Goal: Feedback & Contribution: Leave review/rating

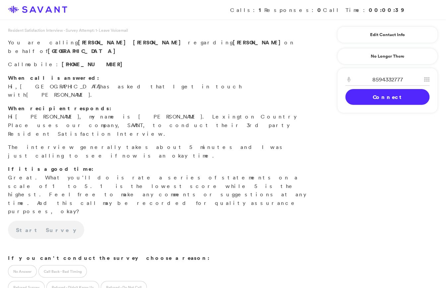
click at [371, 96] on link "Connect" at bounding box center [387, 97] width 84 height 16
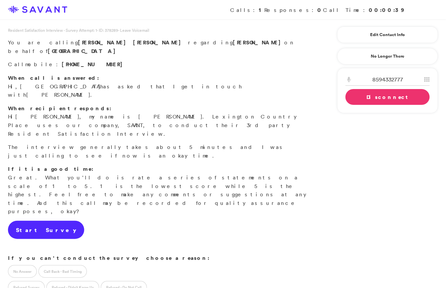
click at [38, 221] on link "Start Survey" at bounding box center [46, 230] width 76 height 19
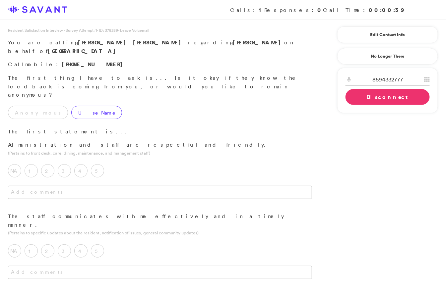
click at [77, 106] on label "Use Name" at bounding box center [96, 112] width 51 height 13
click at [99, 164] on label "5" at bounding box center [97, 170] width 13 height 13
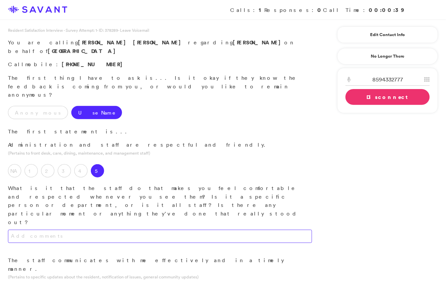
click at [109, 230] on textarea at bounding box center [160, 236] width 304 height 13
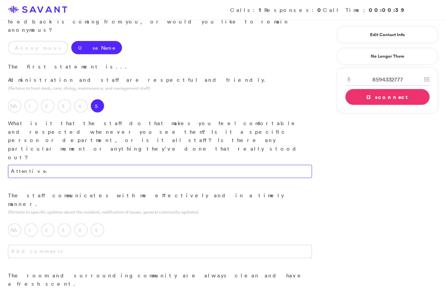
scroll to position [65, 0]
type textarea "Attentive."
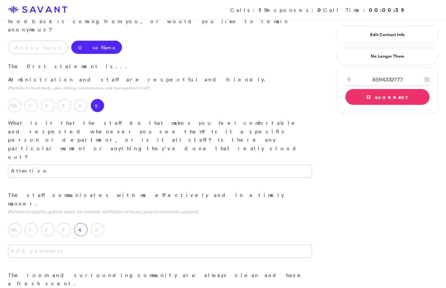
click at [78, 223] on label "4" at bounding box center [80, 229] width 13 height 13
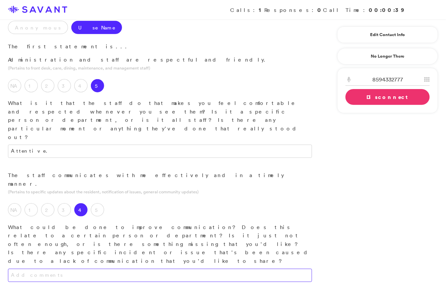
scroll to position [87, 0]
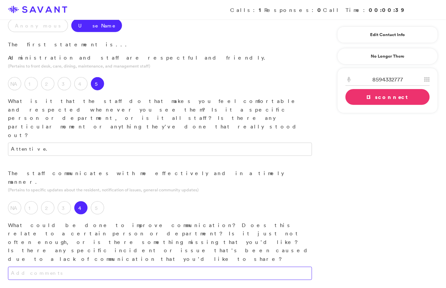
click at [116, 267] on textarea at bounding box center [160, 273] width 304 height 13
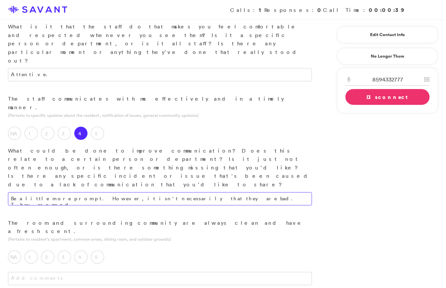
scroll to position [163, 0]
type textarea "Be a little more prompt. However, it isn't necessarily that they are bad. They …"
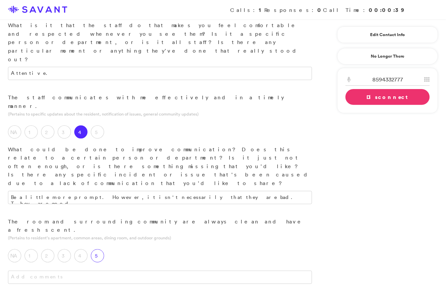
click at [101, 250] on label "5" at bounding box center [97, 256] width 13 height 13
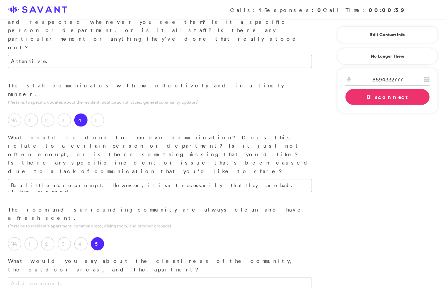
scroll to position [178, 0]
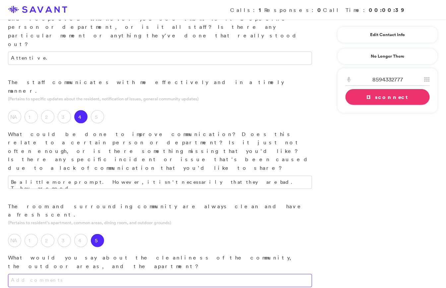
click at [121, 274] on textarea at bounding box center [160, 280] width 304 height 13
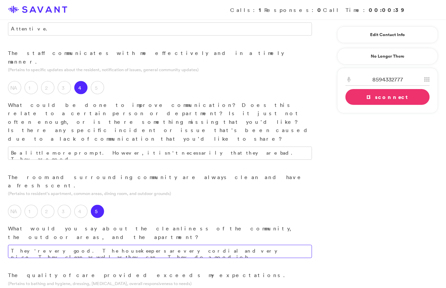
scroll to position [212, 0]
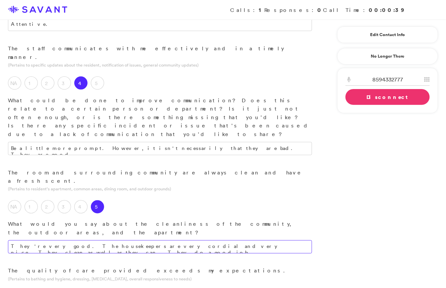
type textarea "They're very good. The housekeepers are very cordial and very nice. They clean …"
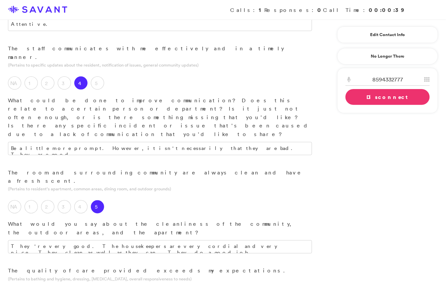
type textarea "This varies with shifts and a lot of things. Most would be a 4-5. The day crew …"
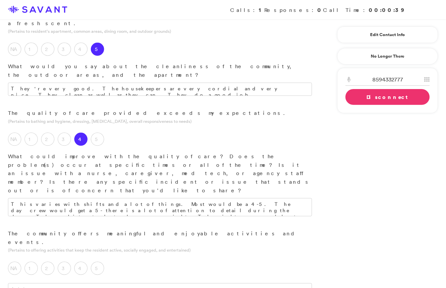
scroll to position [371, 0]
click at [135, 283] on textarea at bounding box center [160, 289] width 304 height 13
click at [100, 262] on label "5" at bounding box center [97, 268] width 13 height 13
type textarea "The activities director is great. Lots of activities are going on."
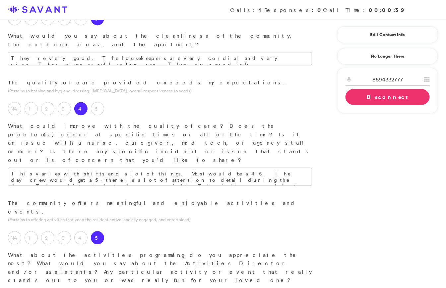
scroll to position [402, 0]
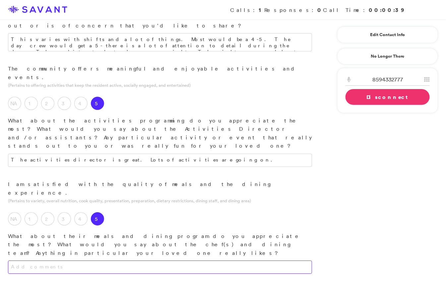
scroll to position [536, 0]
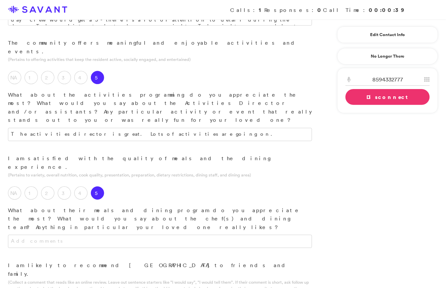
scroll to position [562, 0]
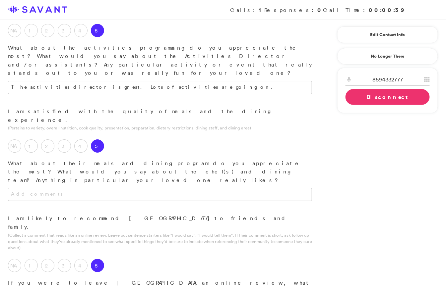
scroll to position [610, 0]
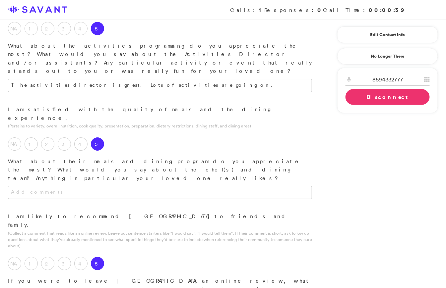
type textarea "Highly recommend it for anybody's loved ones."
type textarea "The attention given to my aunt and my mother. They show a lot of attention and …"
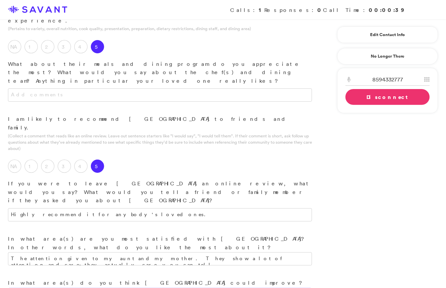
scroll to position [708, 0]
type textarea "At night, there is a little less attention provided to the residents."
click at [380, 96] on link "Disconnect" at bounding box center [387, 97] width 84 height 16
